Goal: Book appointment/travel/reservation

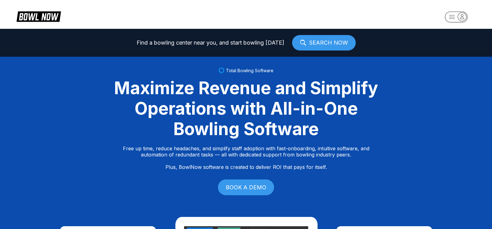
click at [346, 45] on link "SEARCH NOW" at bounding box center [324, 43] width 64 height 16
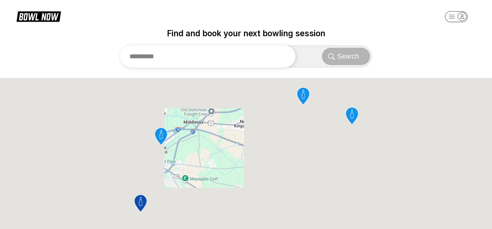
click at [265, 55] on input "text" at bounding box center [208, 56] width 176 height 22
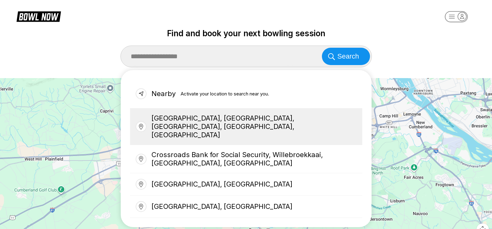
click at [334, 118] on div "[GEOGRAPHIC_DATA], [GEOGRAPHIC_DATA], [GEOGRAPHIC_DATA], [GEOGRAPHIC_DATA], [GE…" at bounding box center [246, 127] width 232 height 37
type input "**********"
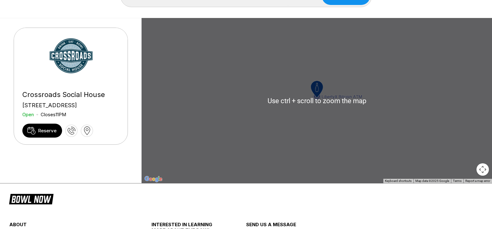
scroll to position [62, 0]
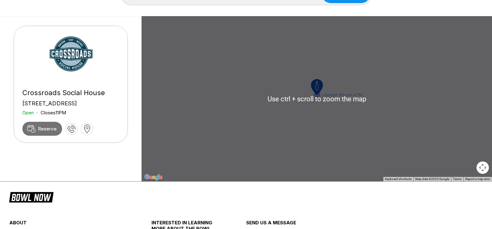
click at [44, 132] on span "Reserve" at bounding box center [47, 129] width 18 height 6
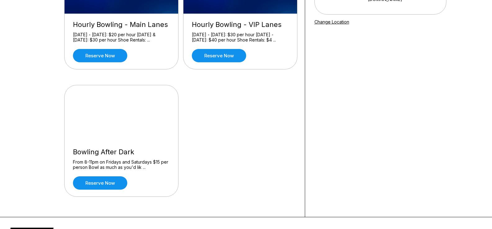
scroll to position [186, 0]
